Goal: Transaction & Acquisition: Purchase product/service

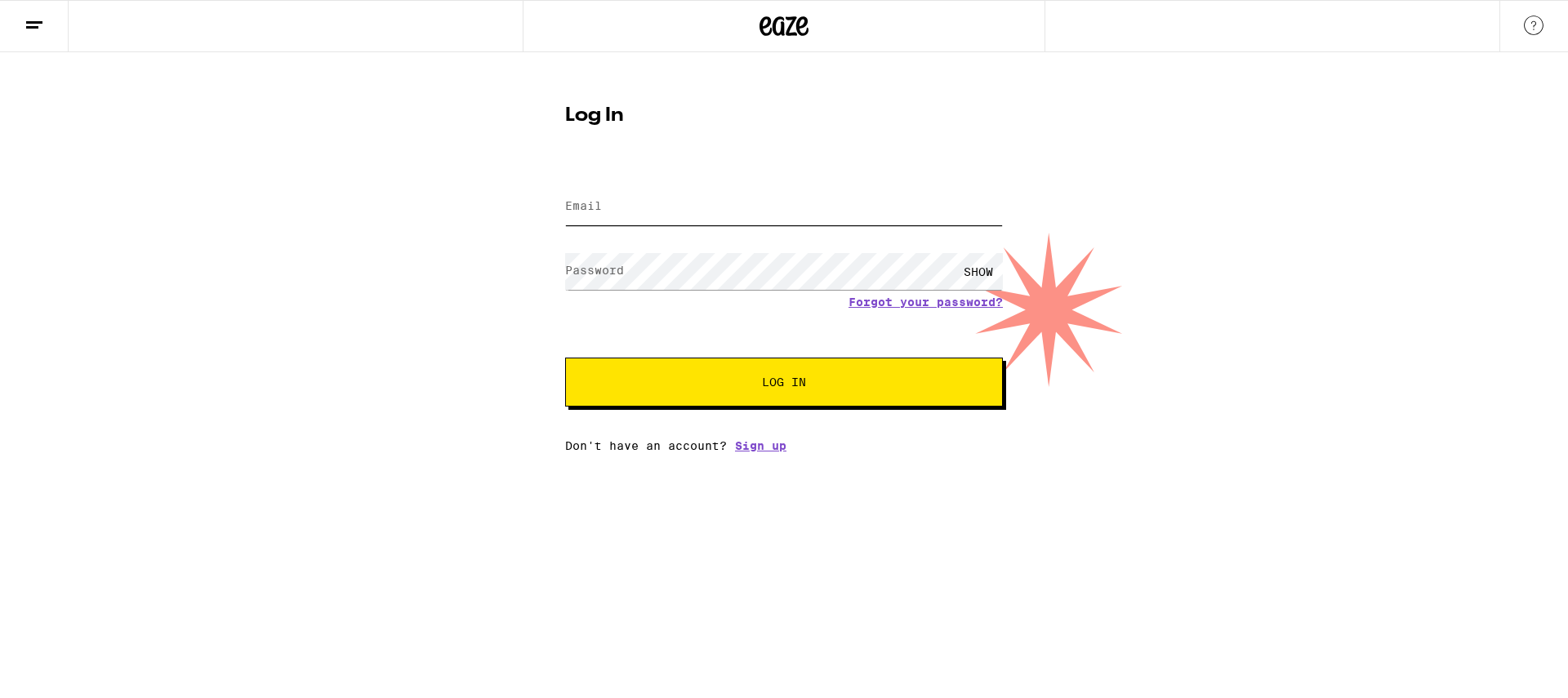
click at [733, 197] on input "Email" at bounding box center [784, 207] width 438 height 37
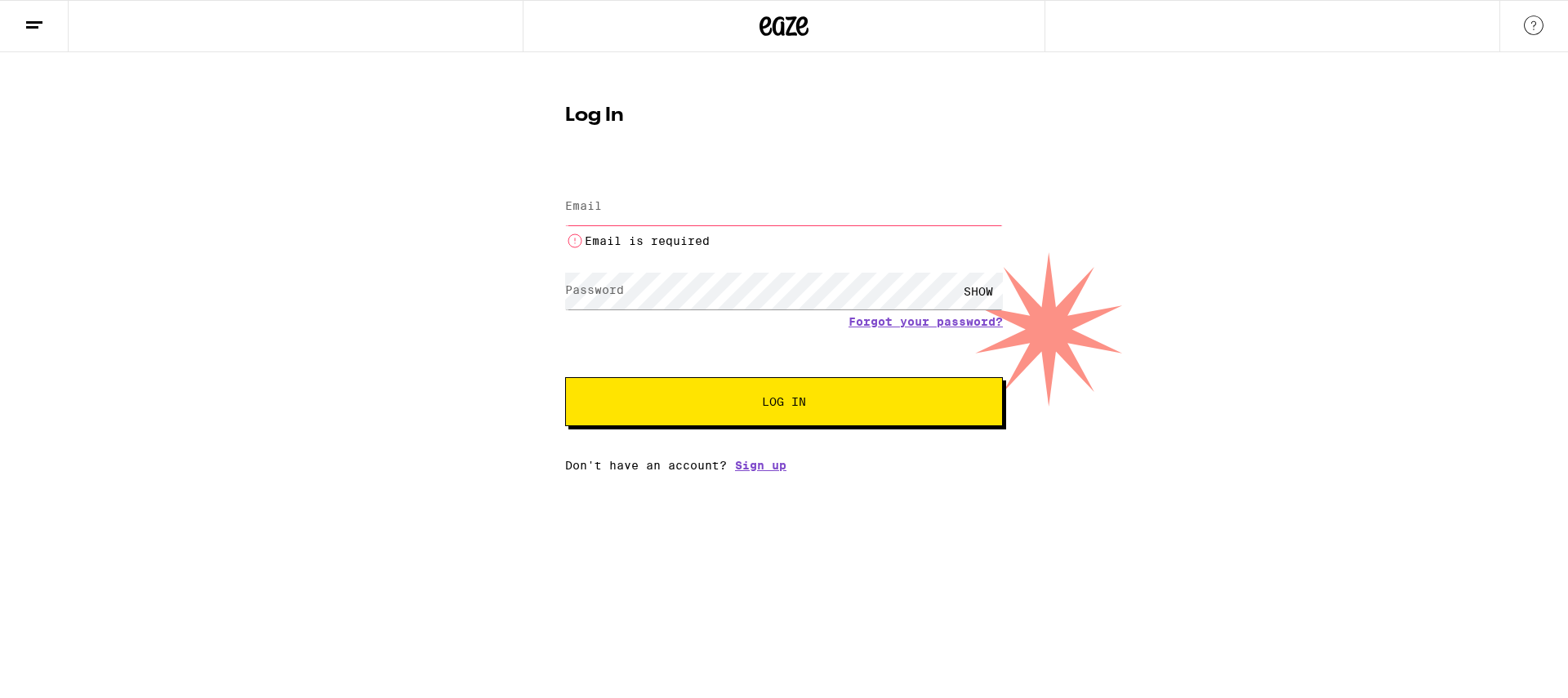
type input "[EMAIL_ADDRESS][DOMAIN_NAME]"
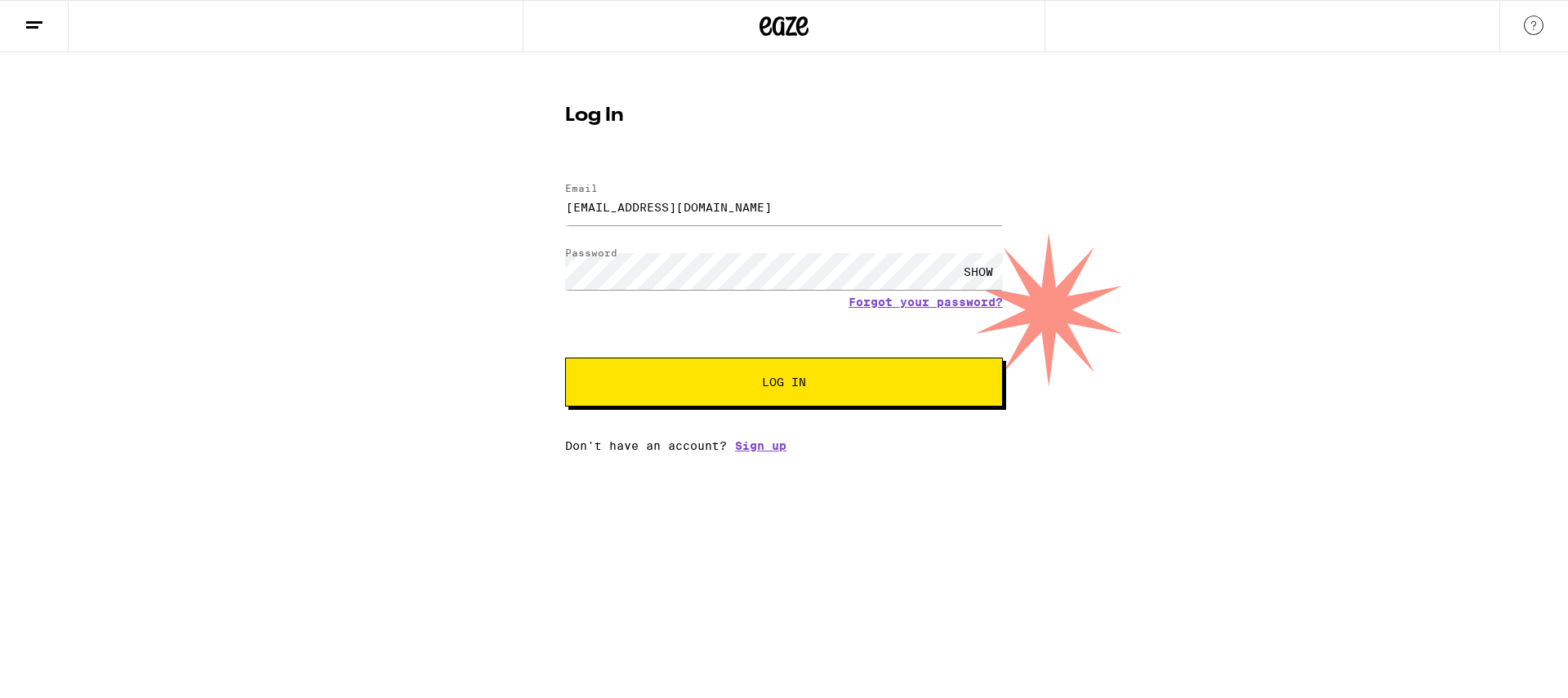
click at [979, 269] on div "SHOW" at bounding box center [979, 272] width 49 height 37
click at [767, 414] on div "Email Email [EMAIL_ADDRESS][DOMAIN_NAME] Password Password HIDE Forgot your pas…" at bounding box center [784, 309] width 438 height 285
click at [771, 396] on button "Log In" at bounding box center [784, 382] width 438 height 49
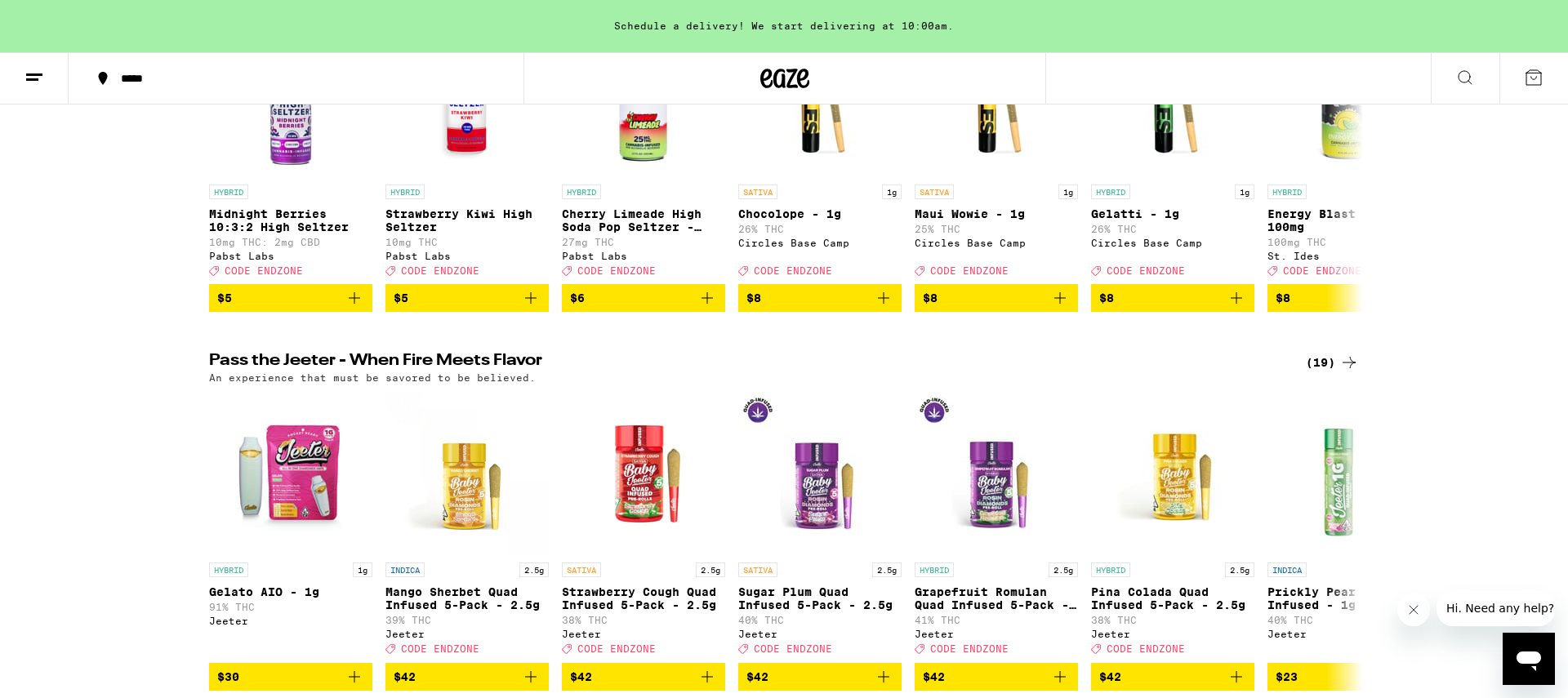
scroll to position [319, 0]
